Goal: Task Accomplishment & Management: Use online tool/utility

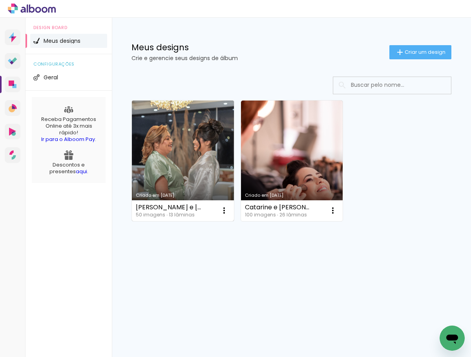
click at [190, 159] on link "Criado em [DATE]" at bounding box center [183, 160] width 102 height 120
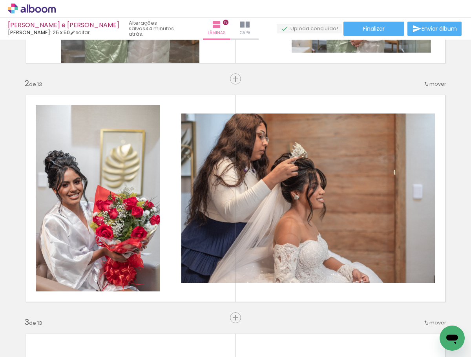
scroll to position [128, 0]
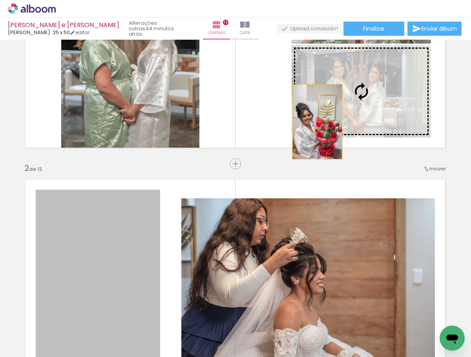
drag, startPoint x: 90, startPoint y: 266, endPoint x: 314, endPoint y: 122, distance: 266.3
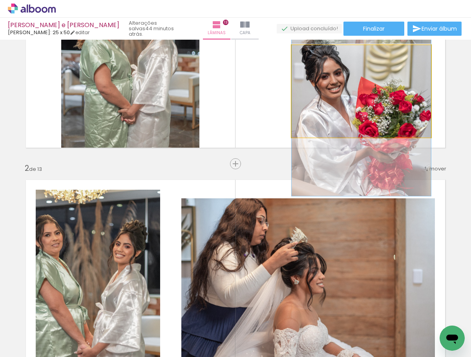
click at [315, 122] on quentale-photo at bounding box center [361, 91] width 139 height 92
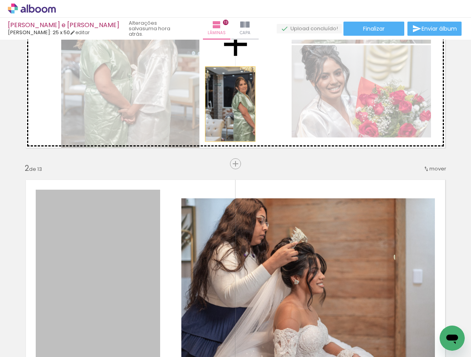
drag, startPoint x: 80, startPoint y: 284, endPoint x: 231, endPoint y: 103, distance: 235.4
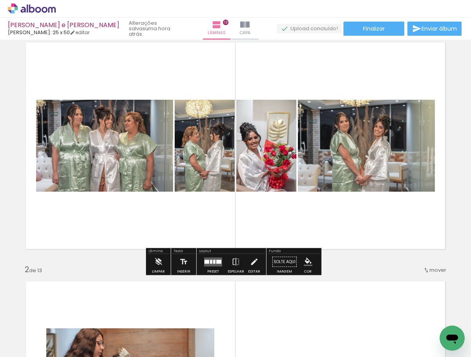
scroll to position [13, 0]
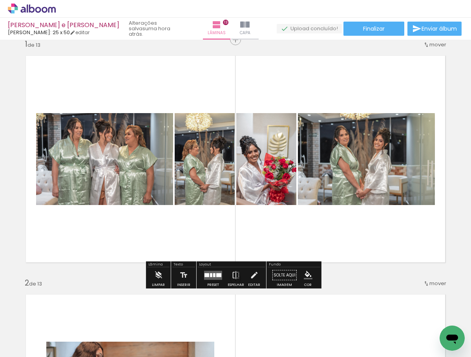
click at [213, 274] on div at bounding box center [214, 275] width 2 height 4
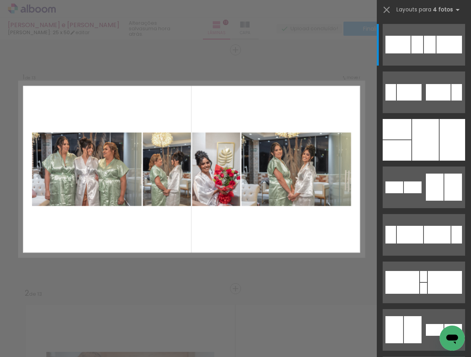
scroll to position [0, 0]
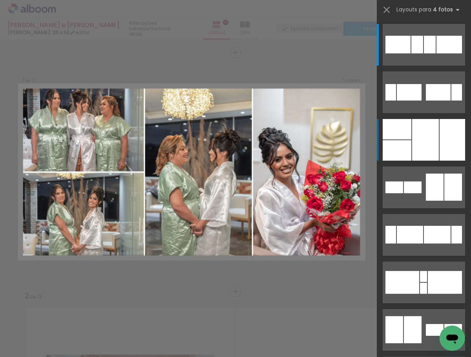
click at [400, 137] on div at bounding box center [397, 129] width 29 height 20
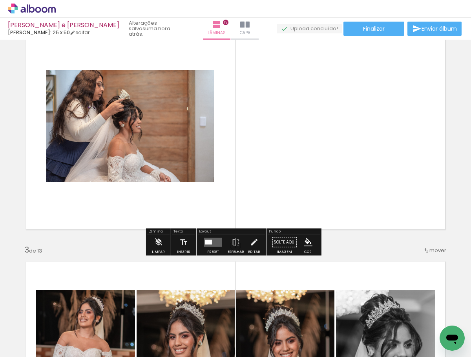
scroll to position [280, 0]
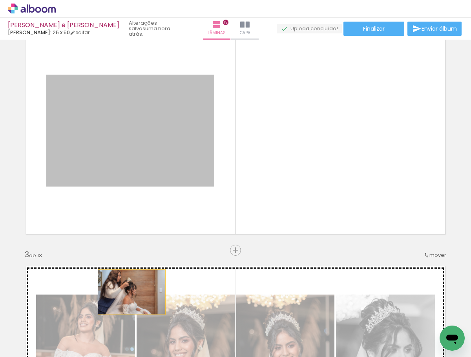
drag, startPoint x: 167, startPoint y: 112, endPoint x: 129, endPoint y: 290, distance: 181.7
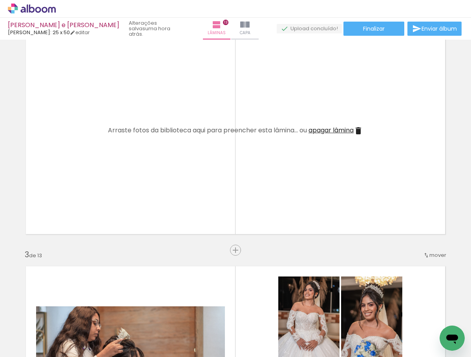
click at [324, 131] on span "apagar lâmina" at bounding box center [330, 130] width 45 height 9
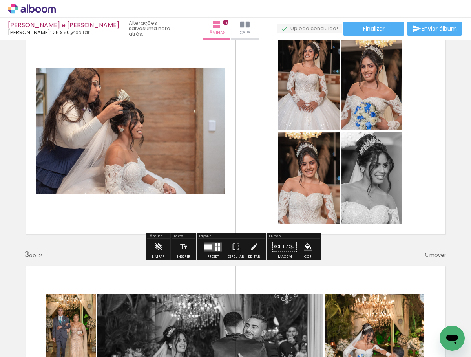
click at [208, 252] on div at bounding box center [212, 247] width 21 height 16
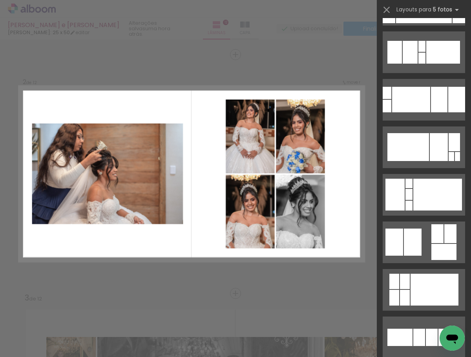
scroll to position [272, 0]
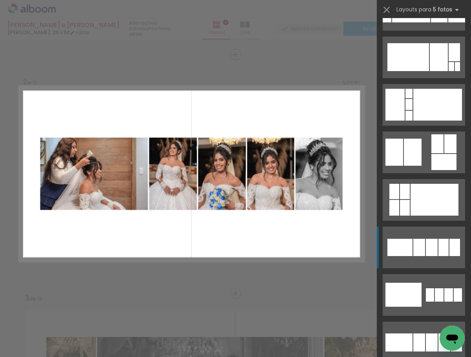
click at [438, 244] on div at bounding box center [443, 247] width 10 height 17
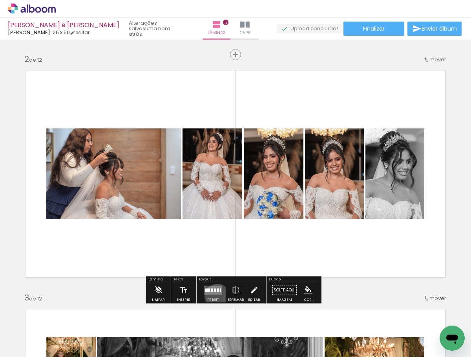
click at [215, 296] on div at bounding box center [212, 290] width 21 height 16
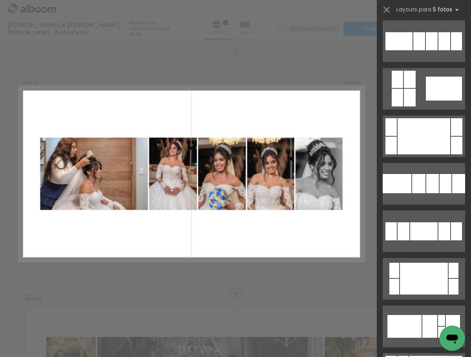
scroll to position [612, 0]
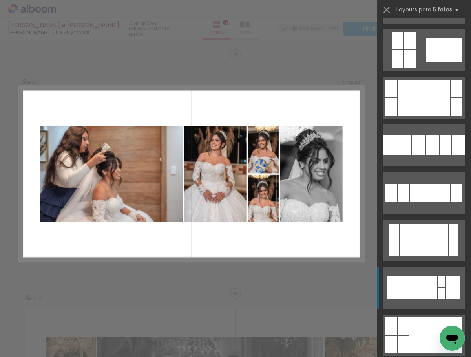
click at [432, 288] on div at bounding box center [429, 287] width 15 height 23
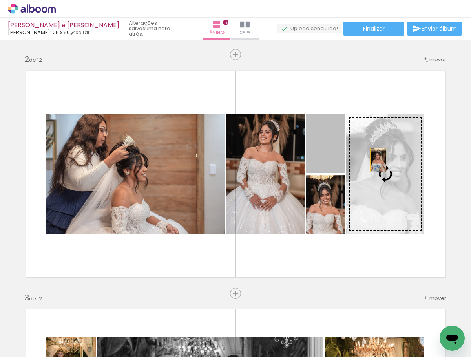
drag, startPoint x: 326, startPoint y: 151, endPoint x: 381, endPoint y: 163, distance: 56.6
click at [0, 0] on slot at bounding box center [0, 0] width 0 height 0
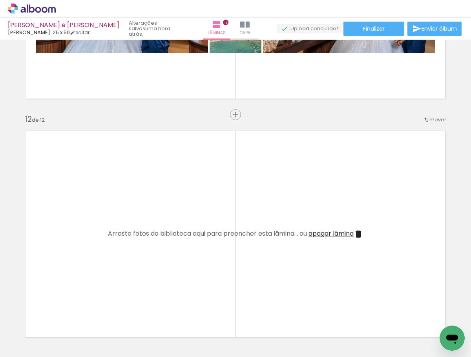
scroll to position [2584, 0]
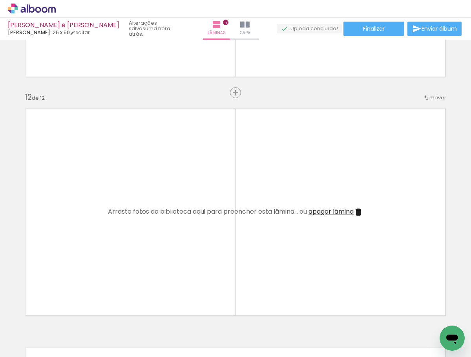
click at [347, 214] on span "apagar lâmina" at bounding box center [330, 211] width 45 height 9
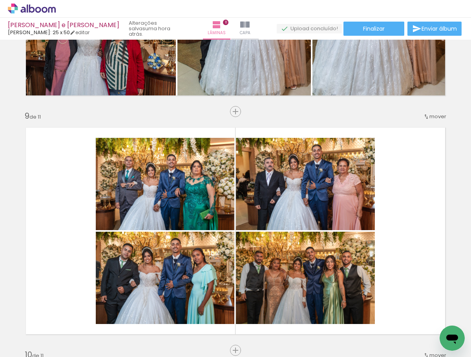
scroll to position [1848, 0]
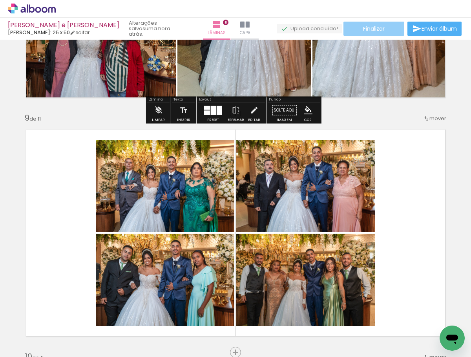
click at [370, 33] on paper-button "Finalizar" at bounding box center [373, 29] width 61 height 14
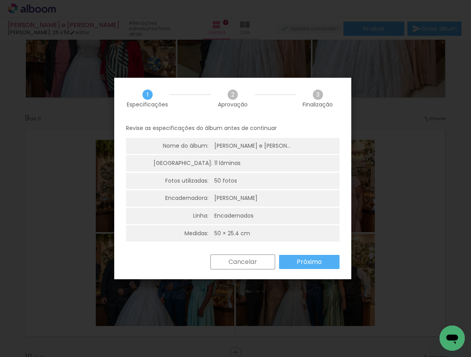
click at [0, 0] on slot "Próximo" at bounding box center [0, 0] width 0 height 0
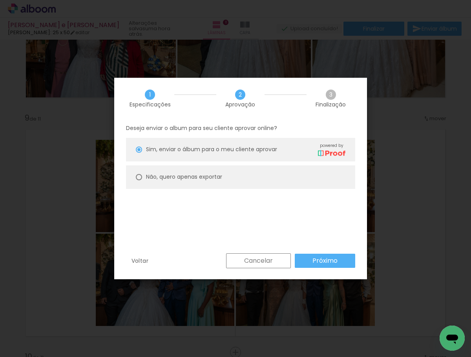
click at [0, 0] on slot "Próximo" at bounding box center [0, 0] width 0 height 0
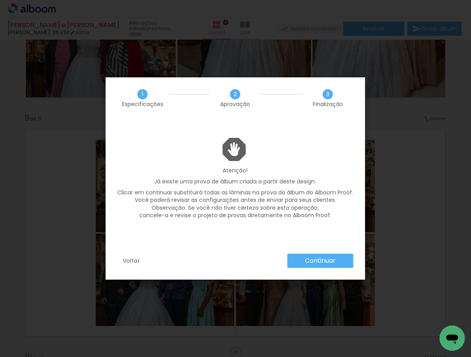
click at [0, 0] on slot "Continuar" at bounding box center [0, 0] width 0 height 0
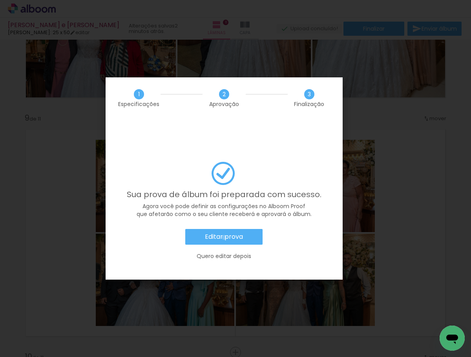
click at [0, 0] on slot "Editar prova" at bounding box center [0, 0] width 0 height 0
